Goal: Communication & Community: Answer question/provide support

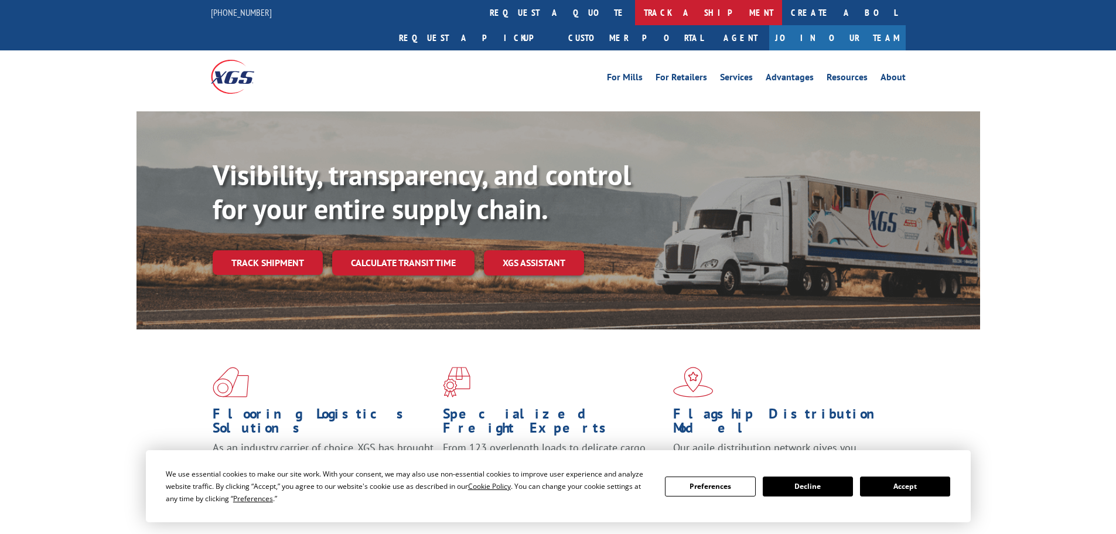
click at [635, 18] on link "track a shipment" at bounding box center [708, 12] width 147 height 25
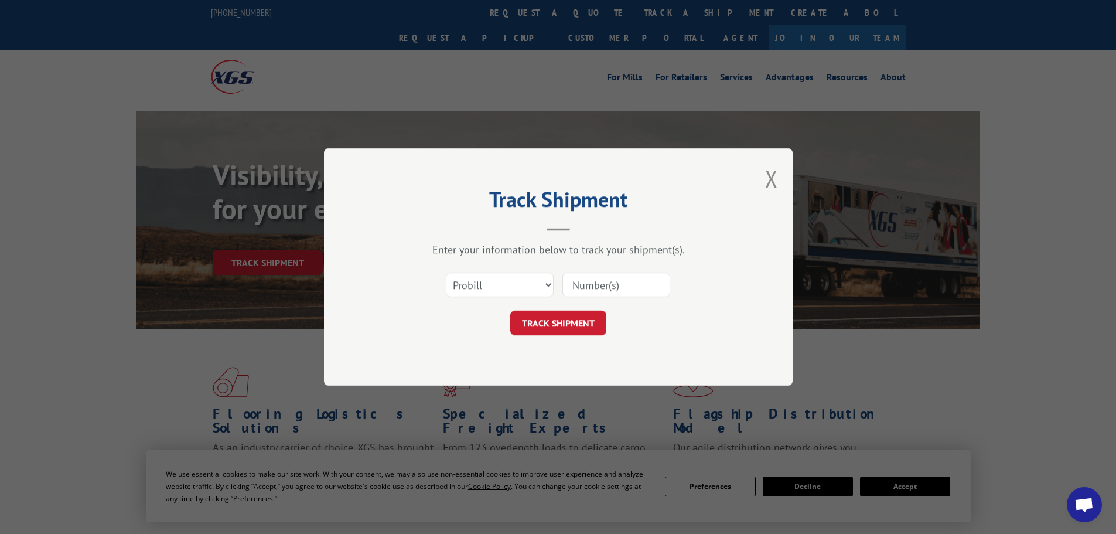
click at [592, 293] on input at bounding box center [617, 284] width 108 height 25
paste input "28531930"
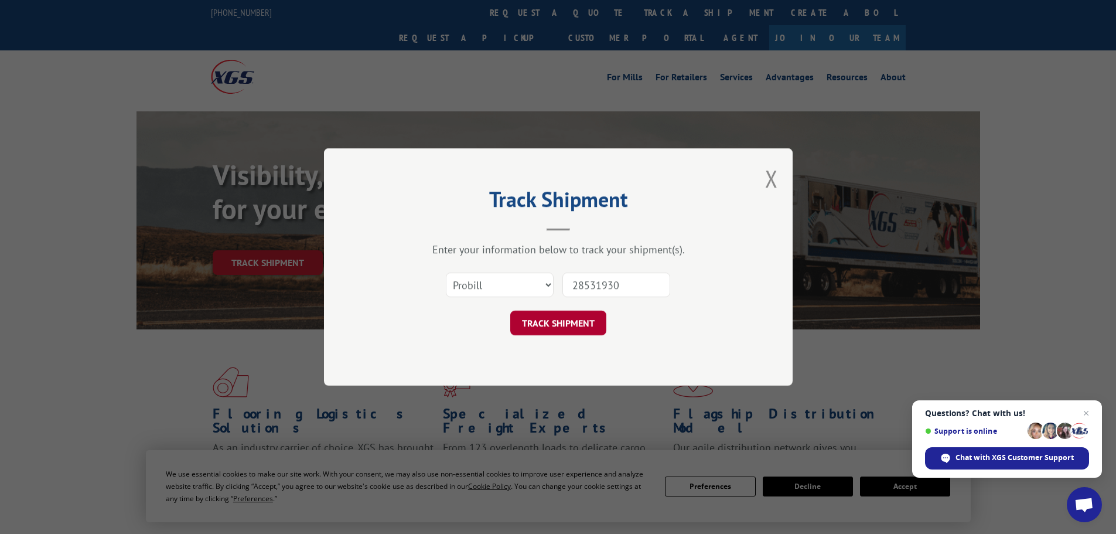
type input "28531930"
click at [573, 319] on button "TRACK SHIPMENT" at bounding box center [558, 323] width 96 height 25
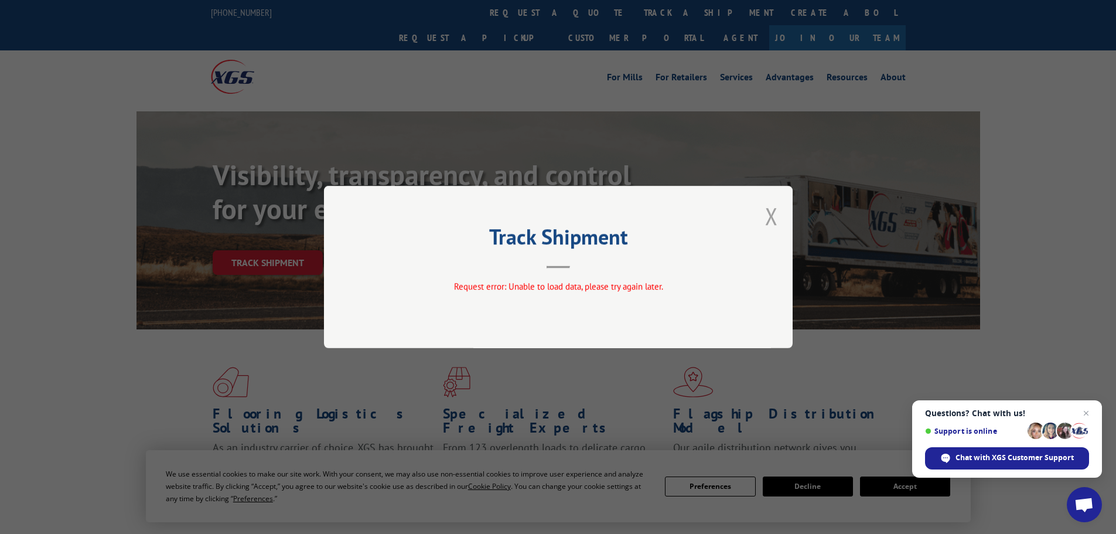
click at [773, 220] on button "Close modal" at bounding box center [771, 215] width 13 height 31
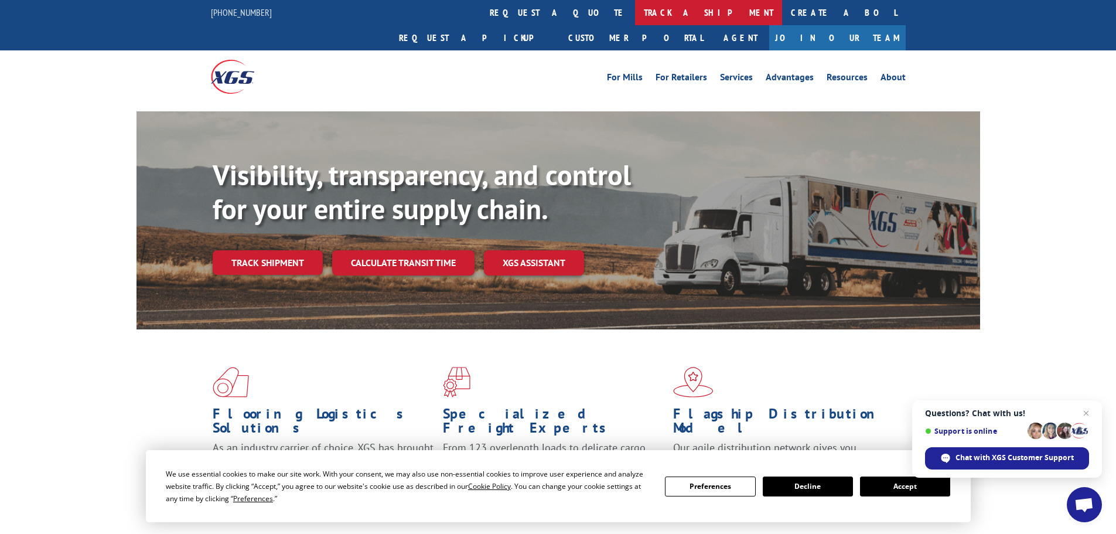
click at [635, 19] on link "track a shipment" at bounding box center [708, 12] width 147 height 25
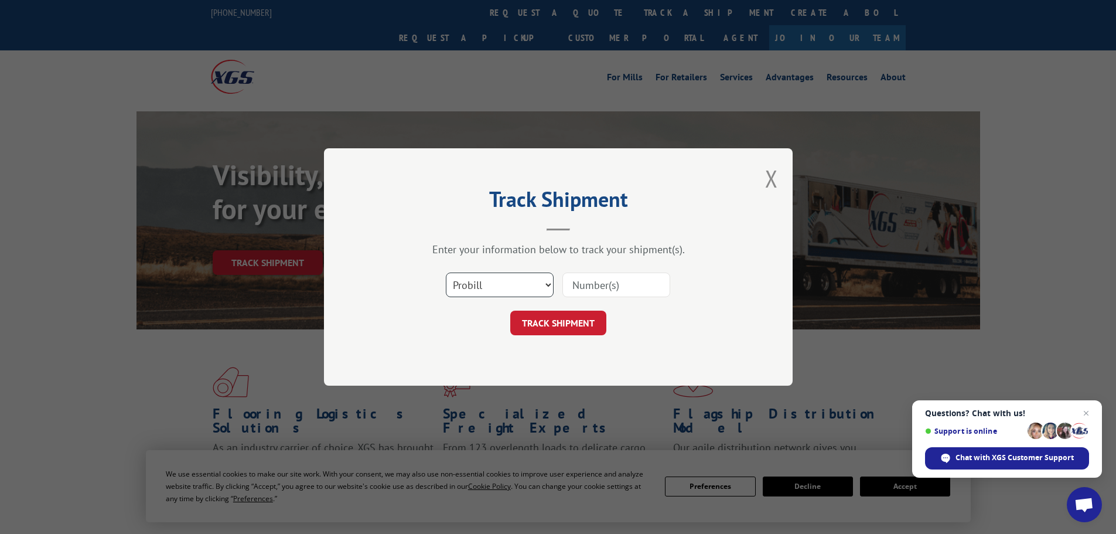
click at [523, 282] on select "Select category... Probill BOL PO" at bounding box center [500, 284] width 108 height 25
select select "po"
click at [446, 272] on select "Select category... Probill BOL PO" at bounding box center [500, 284] width 108 height 25
click at [582, 281] on input at bounding box center [617, 284] width 108 height 25
click at [588, 294] on input at bounding box center [617, 284] width 108 height 25
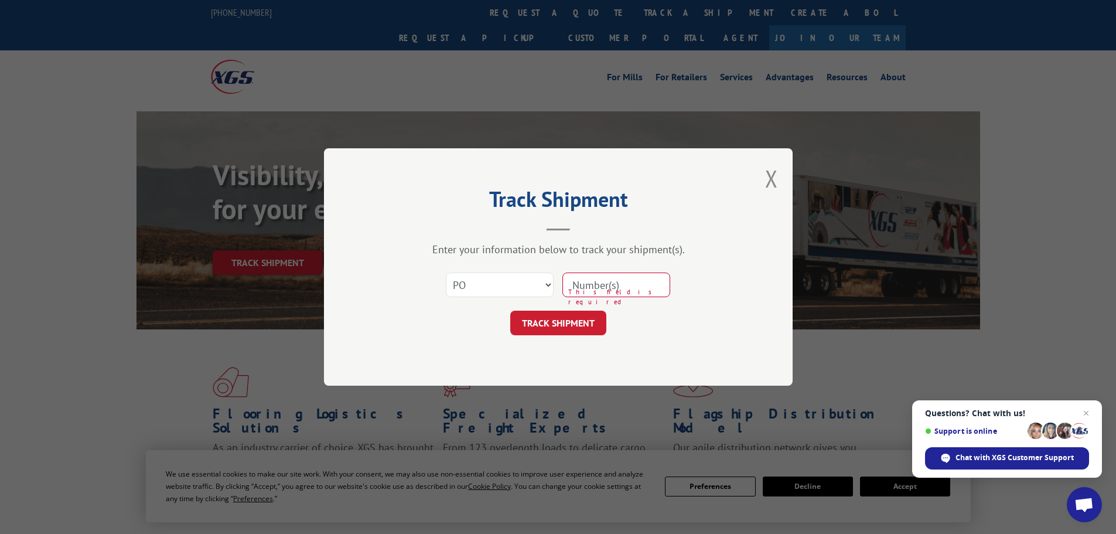
paste input "28531930"
type input "28531930"
click at [597, 313] on button "TRACK SHIPMENT" at bounding box center [558, 323] width 96 height 25
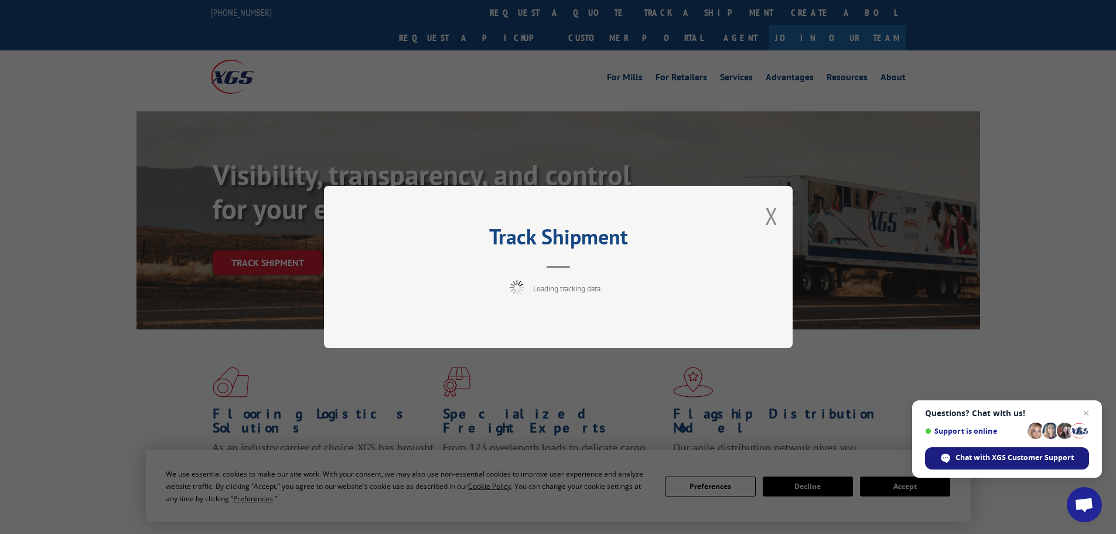
click at [1010, 454] on span "Chat with XGS Customer Support" at bounding box center [1015, 457] width 118 height 11
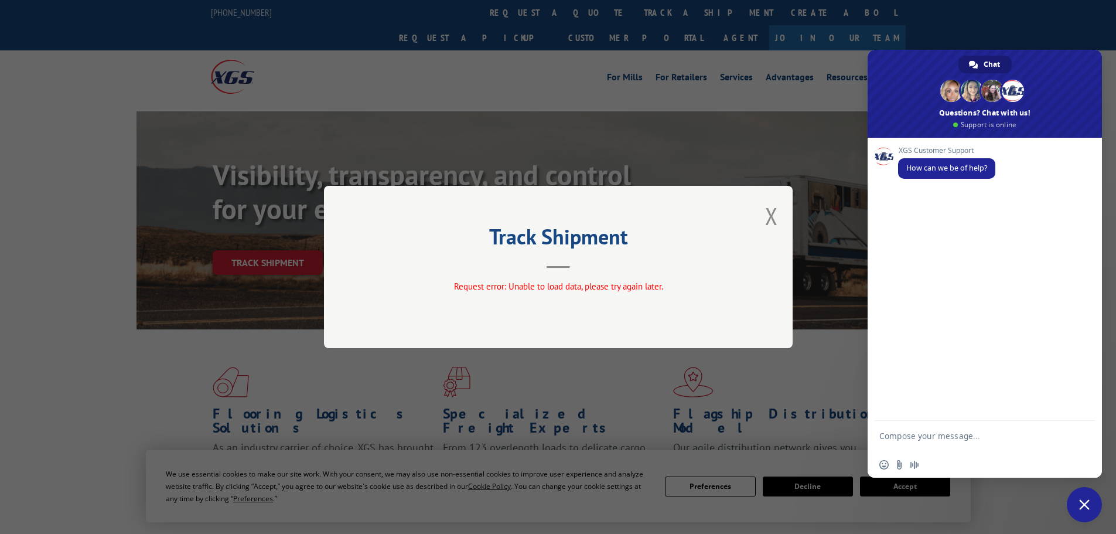
click at [947, 439] on textarea "Compose your message..." at bounding box center [972, 441] width 185 height 21
type textarea "Tracking for PO# 28531930"
click at [1082, 437] on span "Send" at bounding box center [1082, 437] width 9 height 9
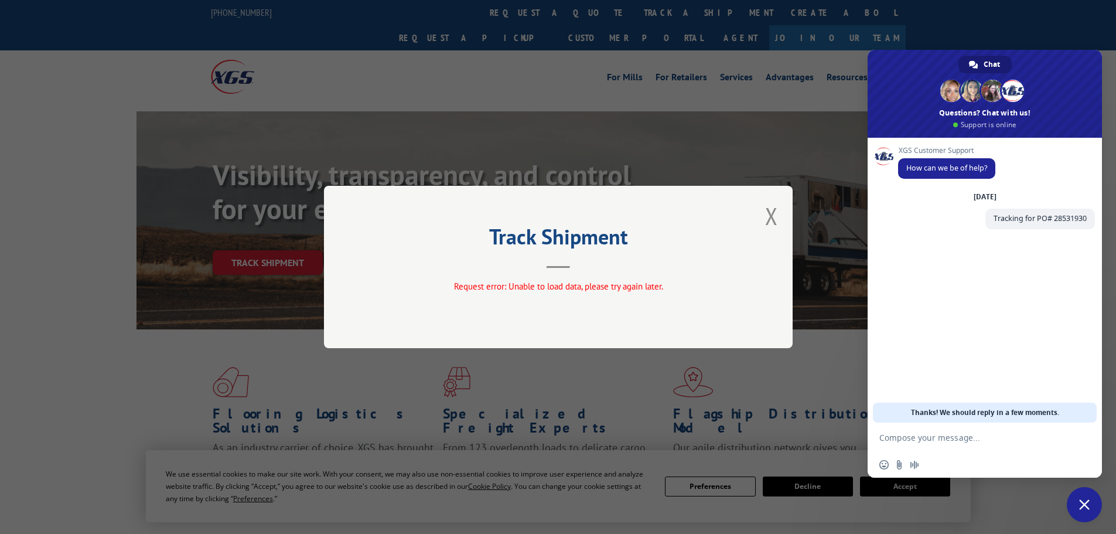
click at [1018, 327] on div "XGS Customer Support How can we be of help? [DATE] Tracking for PO# 28531930 Ju…" at bounding box center [985, 280] width 234 height 285
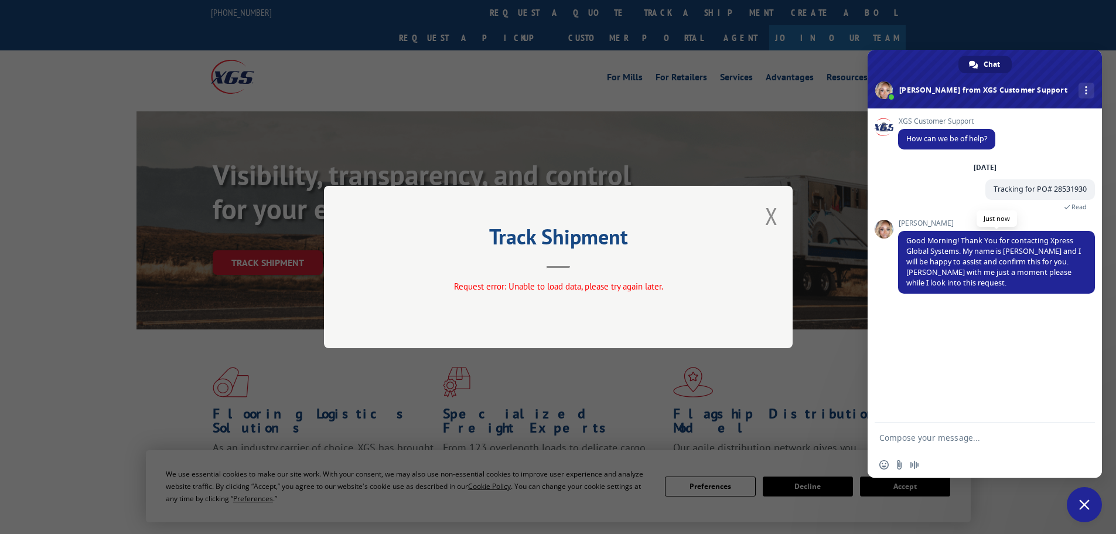
click at [1034, 270] on span "Good Morning! Thank You for contacting Xpress Global Systems. My name is [PERSO…" at bounding box center [994, 262] width 175 height 52
click at [954, 437] on textarea "Compose your message..." at bounding box center [972, 437] width 185 height 11
type textarea "Thank you [PERSON_NAME]!"
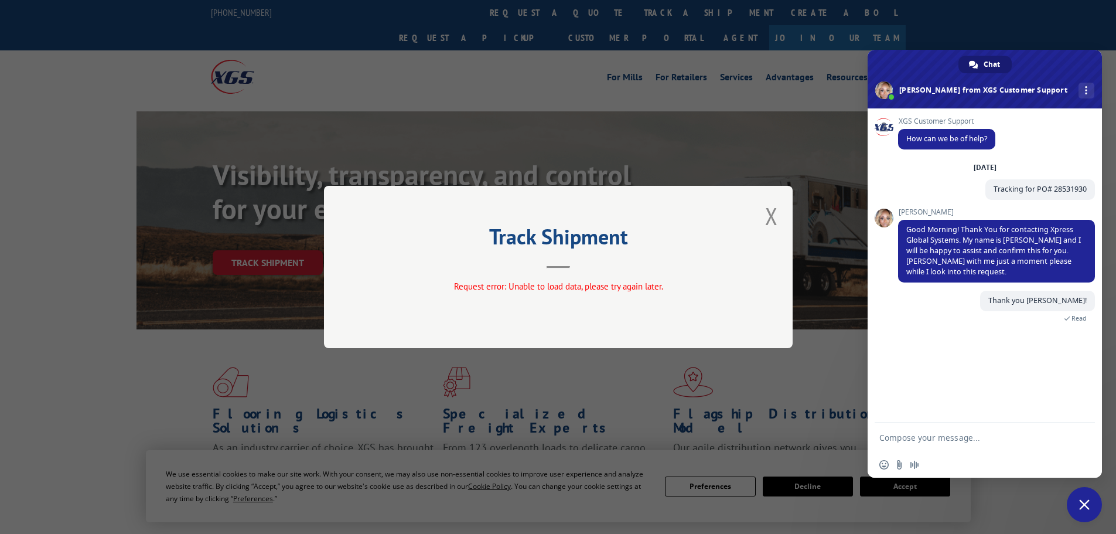
click at [990, 352] on div "XGS Customer Support How can we be of help? [DATE] Tracking for PO# 28531930 A …" at bounding box center [985, 265] width 234 height 314
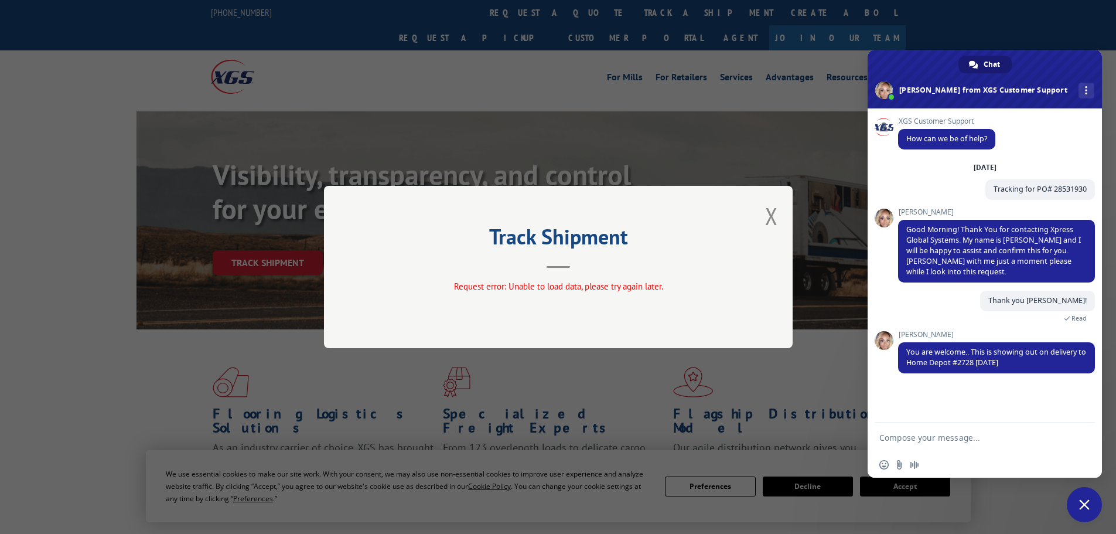
click at [969, 438] on textarea "Compose your message..." at bounding box center [972, 437] width 185 height 11
type textarea "Thank you!"
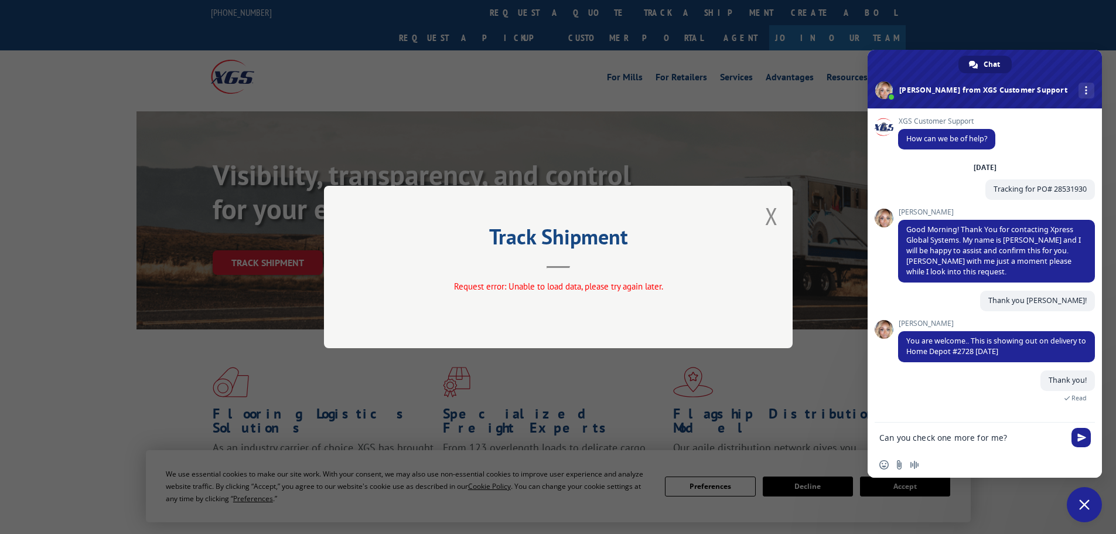
type textarea "Can you check one more for me?"
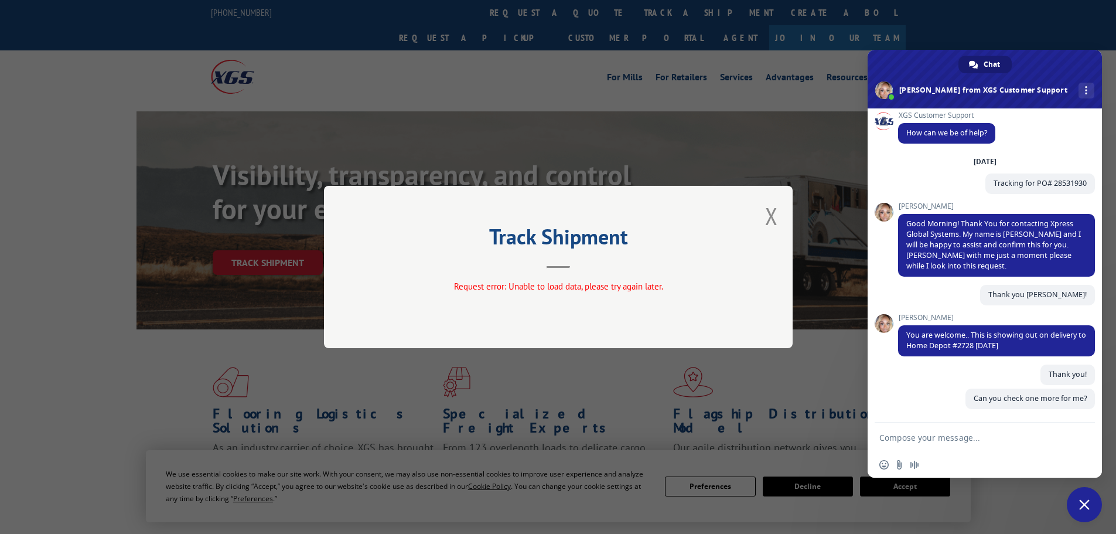
scroll to position [17, 0]
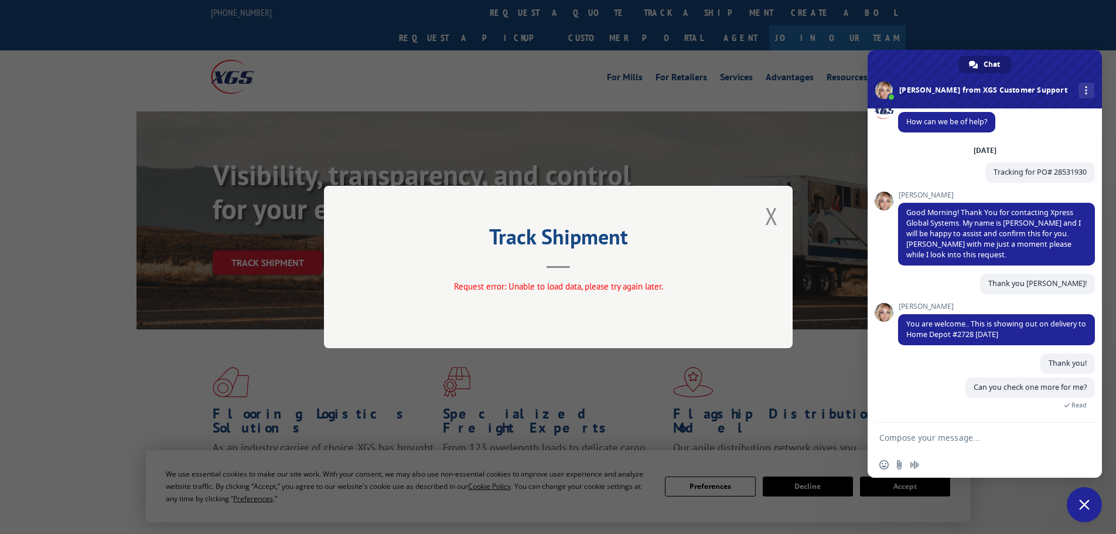
click at [1044, 305] on span "[PERSON_NAME]" at bounding box center [996, 306] width 197 height 8
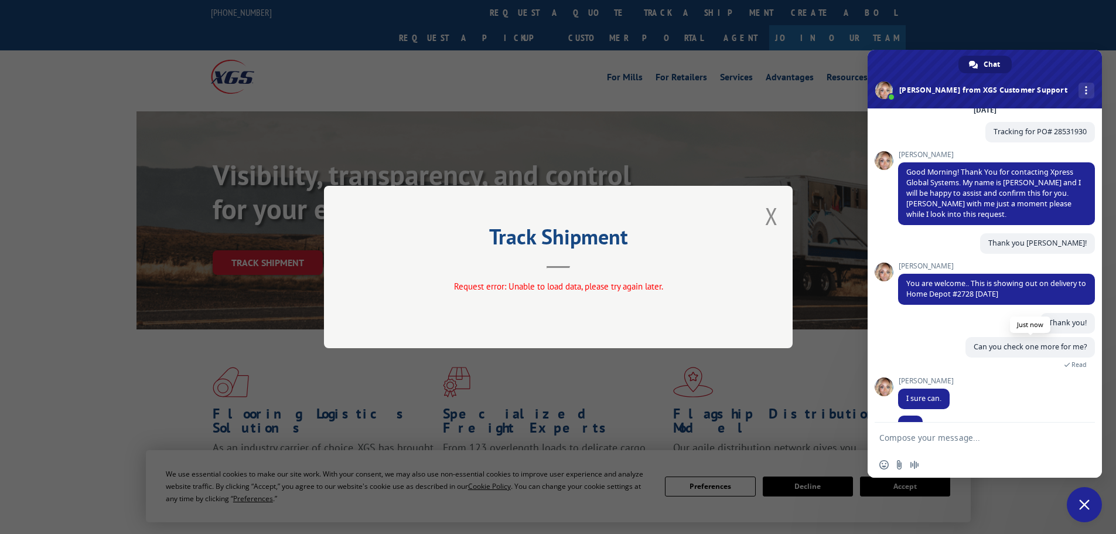
scroll to position [80, 0]
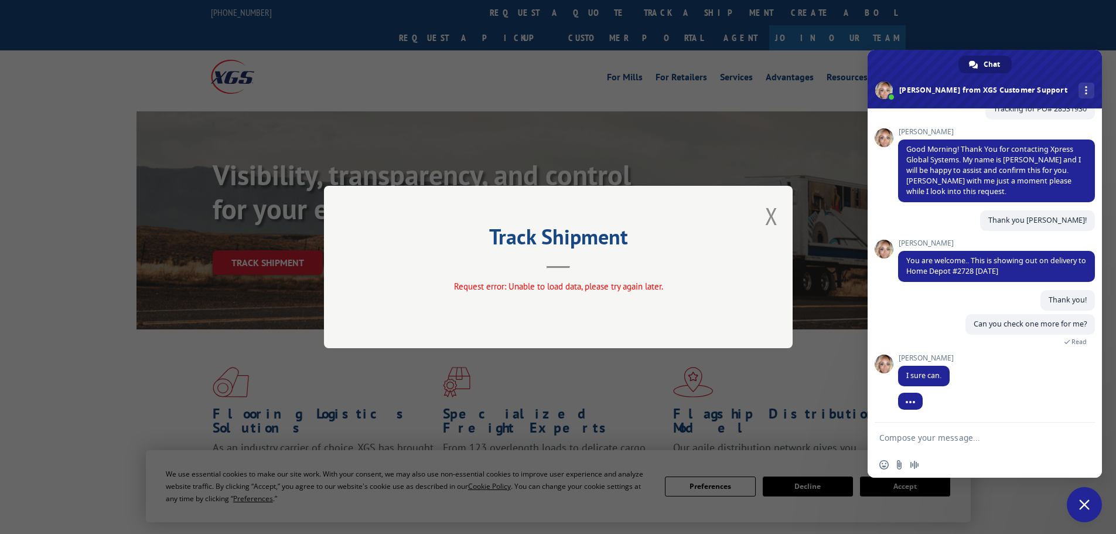
click at [922, 437] on textarea "Compose your message..." at bounding box center [972, 437] width 185 height 11
paste textarea "28531972"
type textarea "28531972 PO#"
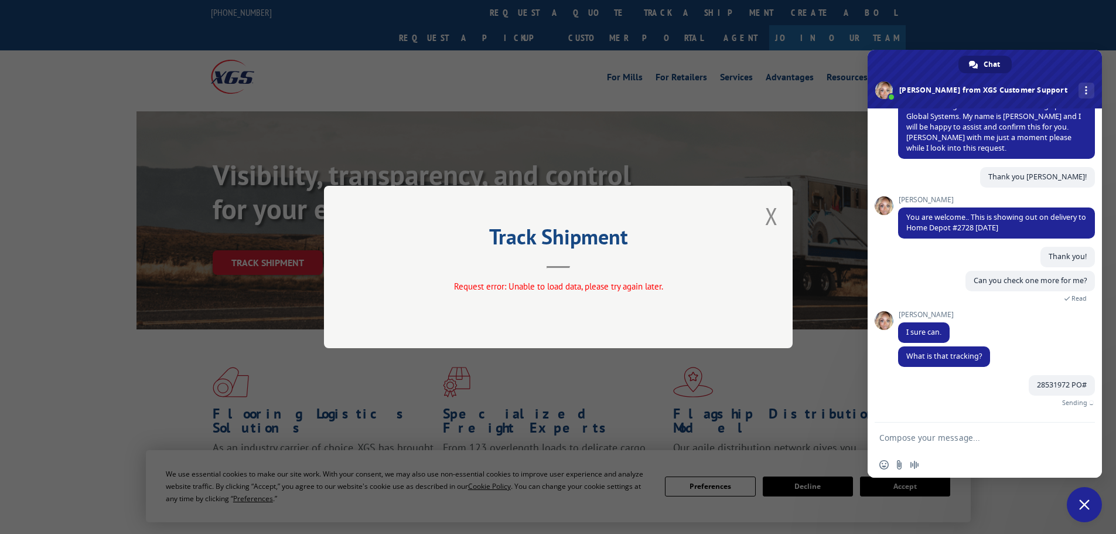
click at [982, 405] on div "28531972 PO# Just now Sending" at bounding box center [996, 398] width 197 height 47
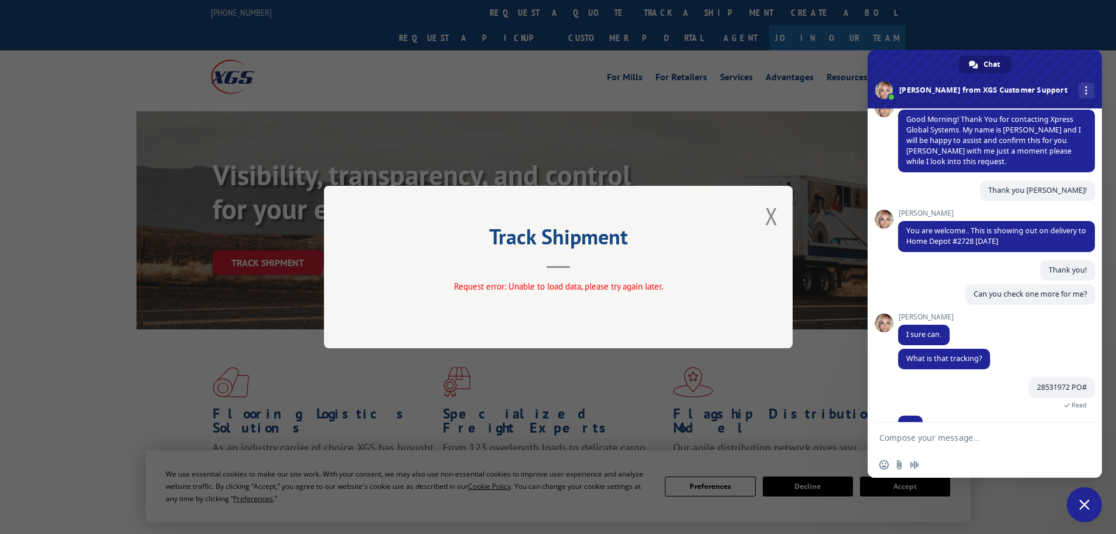
scroll to position [133, 0]
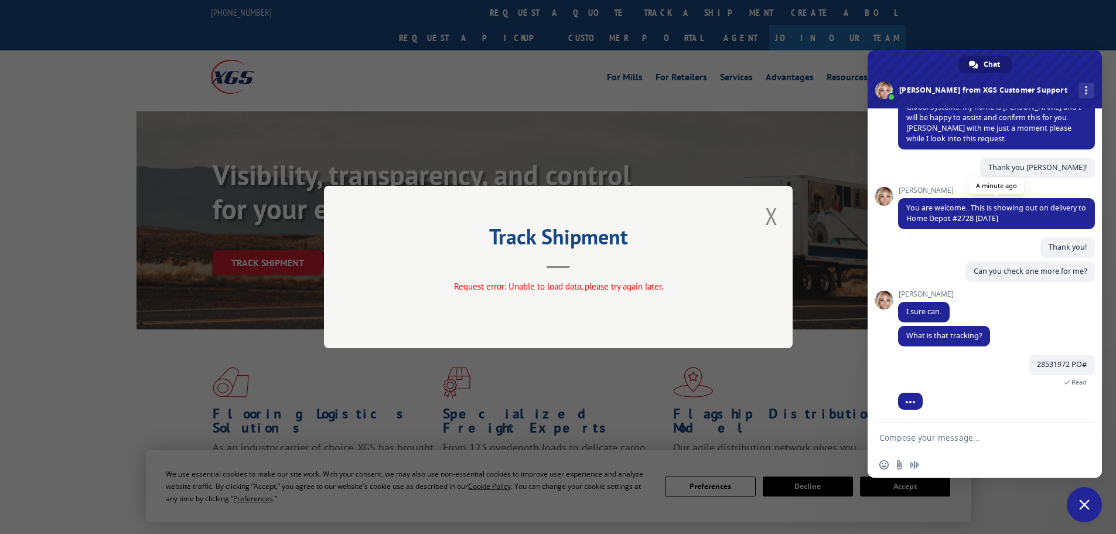
click at [963, 217] on span "You are welcome.. This is showing out on delivery to Home Depot #2728 [DATE]" at bounding box center [997, 213] width 180 height 21
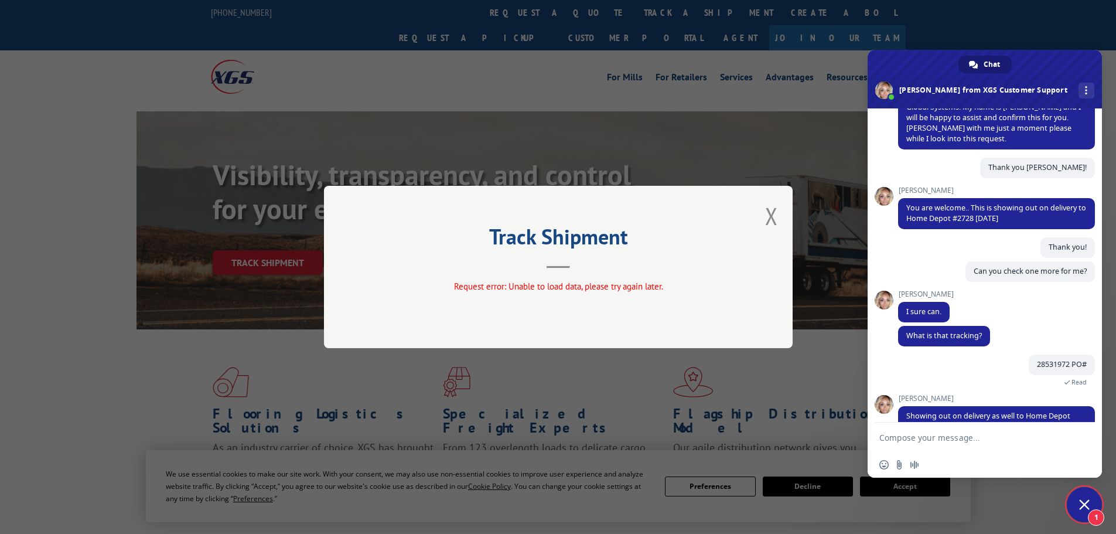
scroll to position [161, 0]
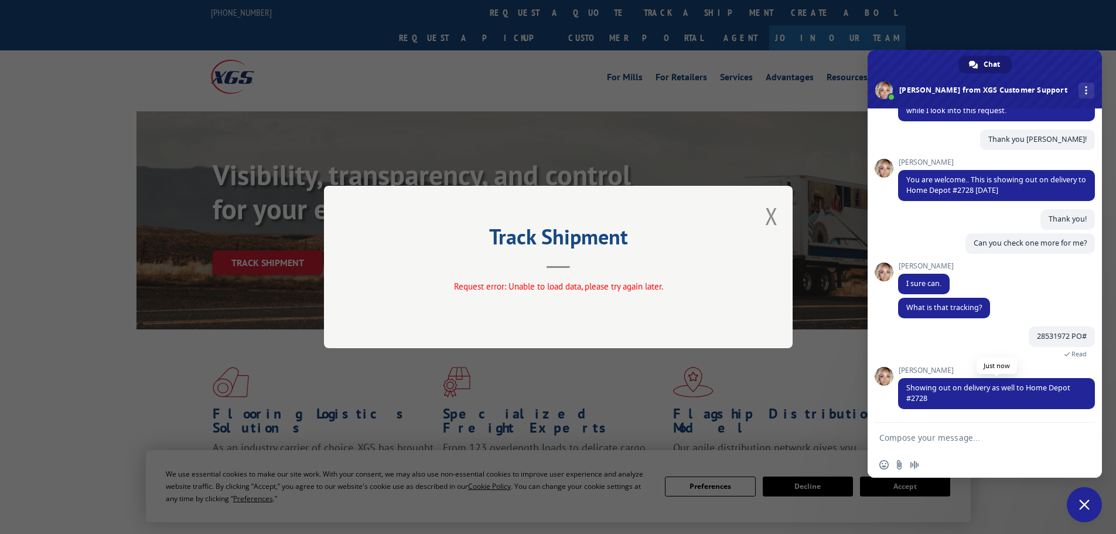
click at [972, 398] on span "Showing out on delivery as well to Home Depot #2728" at bounding box center [996, 393] width 197 height 31
click at [959, 438] on textarea "Compose your message..." at bounding box center [972, 437] width 185 height 11
type textarea "Thank you!"
click at [1079, 438] on span "Send" at bounding box center [1082, 437] width 9 height 9
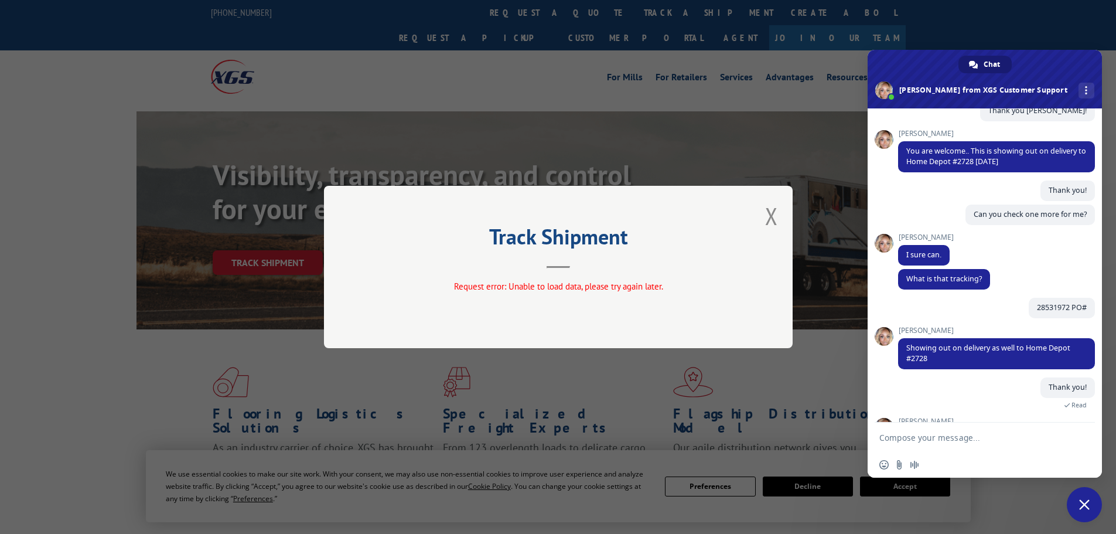
scroll to position [230, 0]
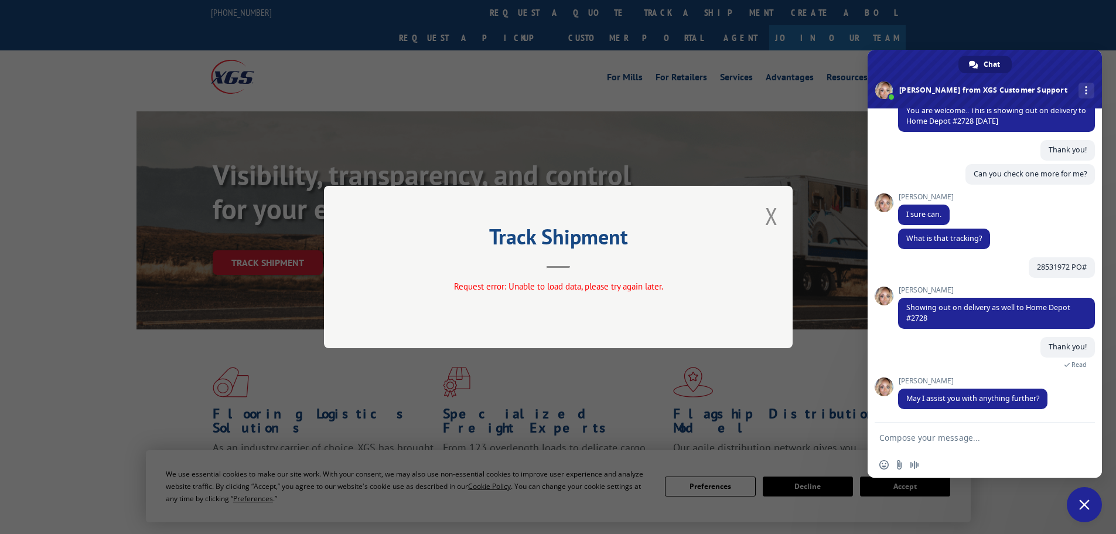
click at [983, 345] on div "Thank you! Just now Read" at bounding box center [996, 357] width 197 height 40
click at [926, 439] on textarea "Compose your message..." at bounding box center [972, 437] width 185 height 11
type textarea "That is all. Thank you very much! Have a great day."
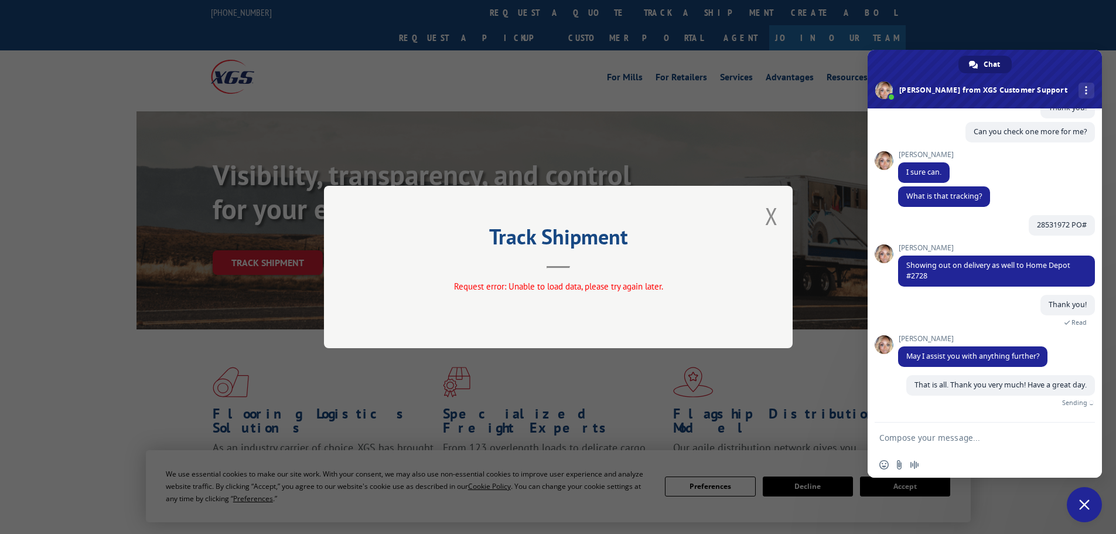
scroll to position [270, 0]
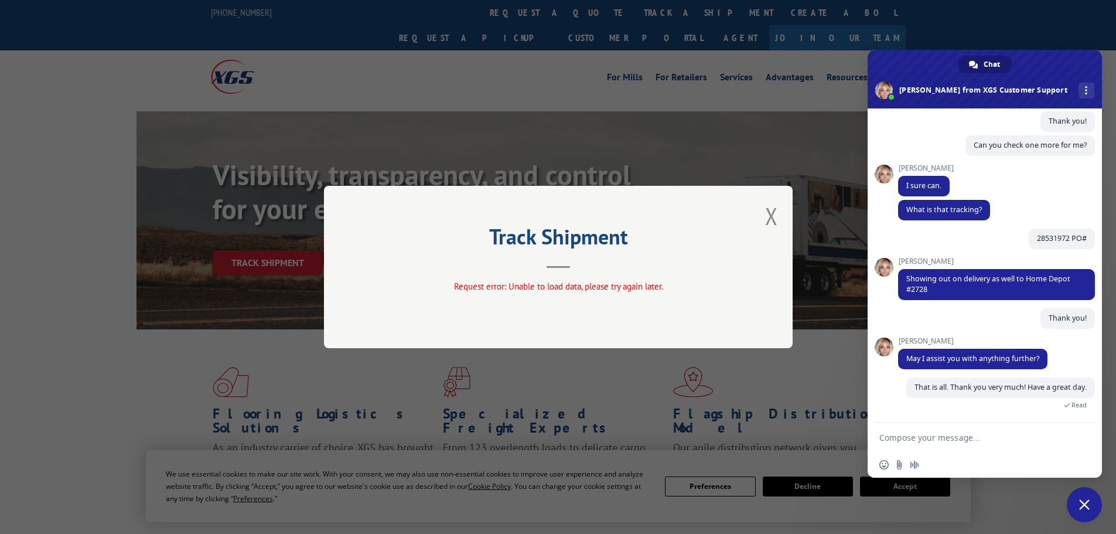
click at [948, 337] on span "[PERSON_NAME]" at bounding box center [972, 341] width 149 height 8
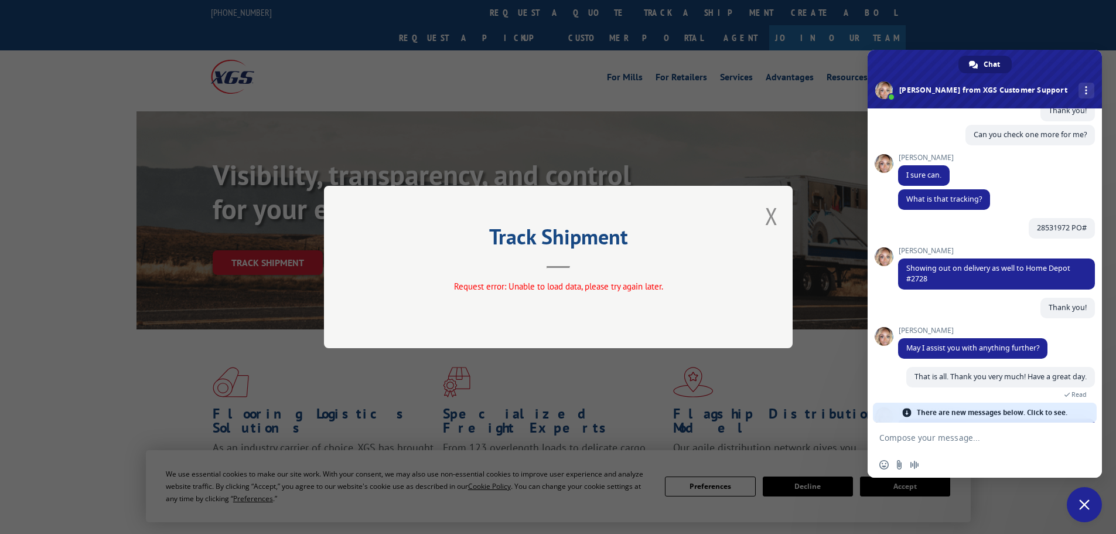
click at [1015, 329] on span "[PERSON_NAME]" at bounding box center [972, 330] width 149 height 8
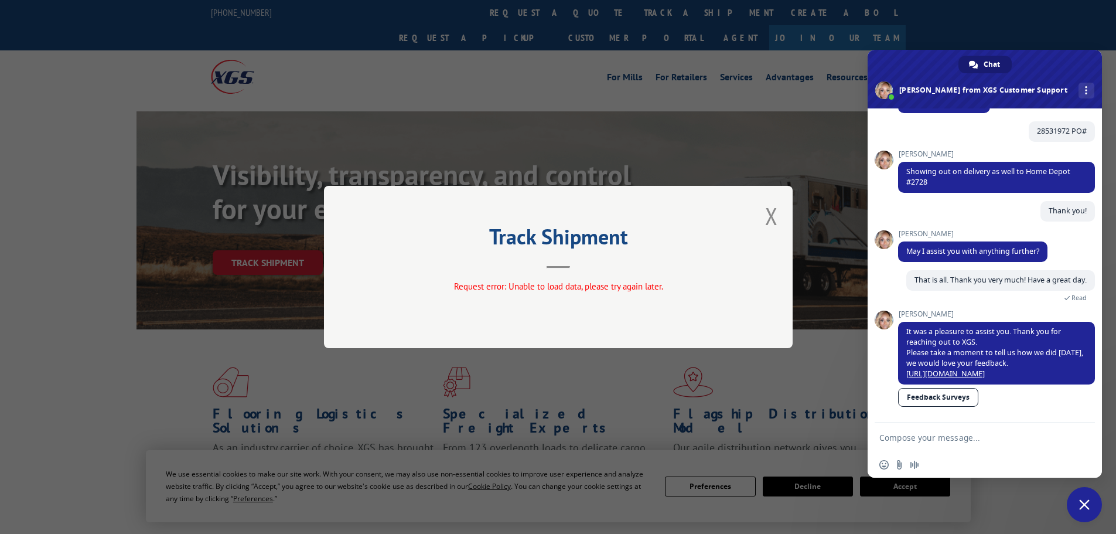
scroll to position [387, 0]
